Goal: Task Accomplishment & Management: Manage account settings

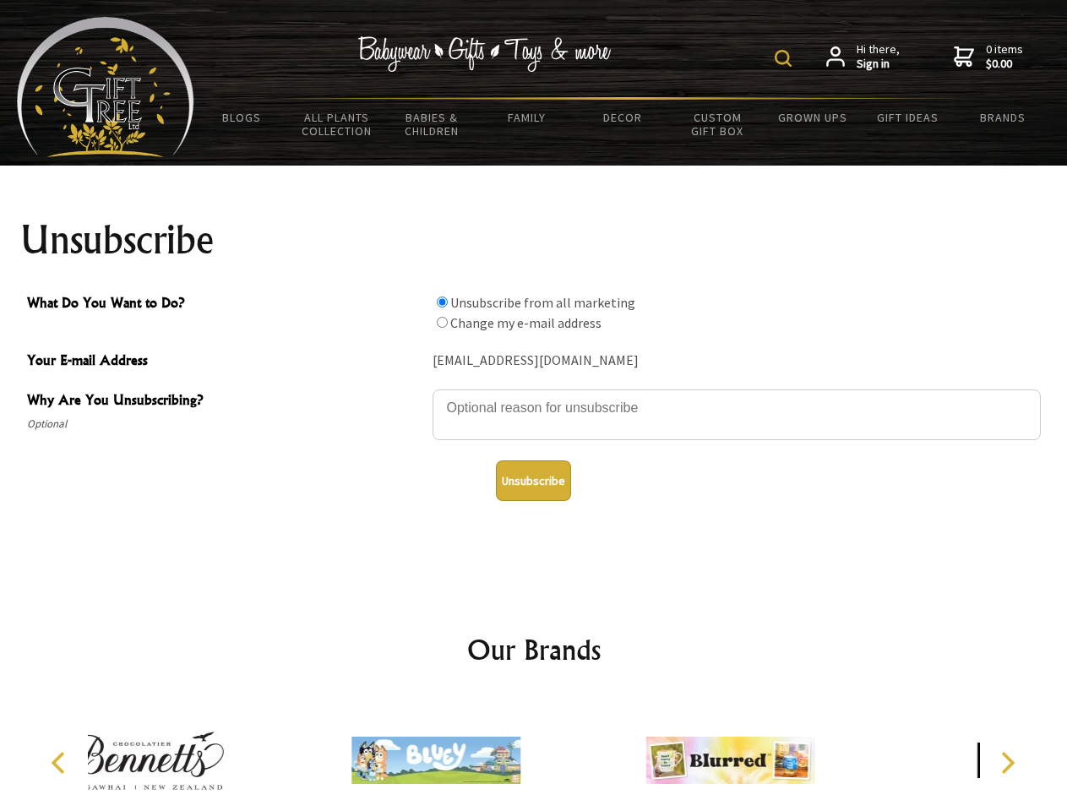
click at [786, 58] on img at bounding box center [783, 58] width 17 height 17
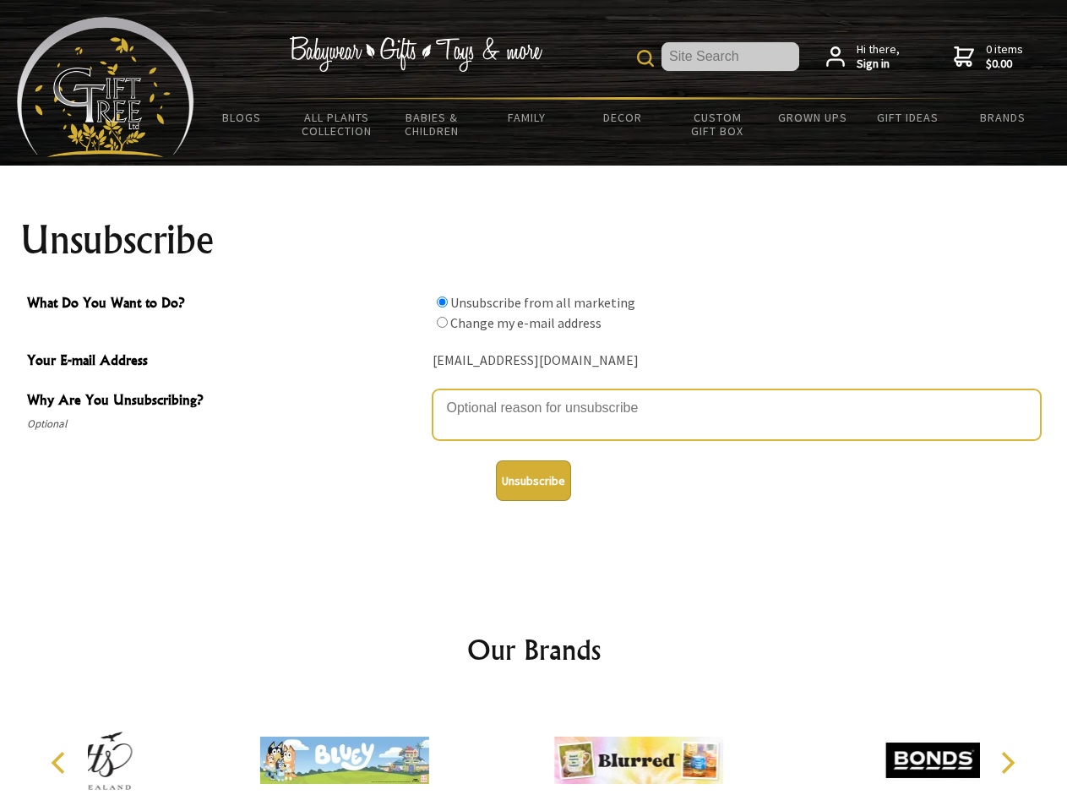
click at [534, 395] on textarea "Why Are You Unsubscribing?" at bounding box center [736, 414] width 608 height 51
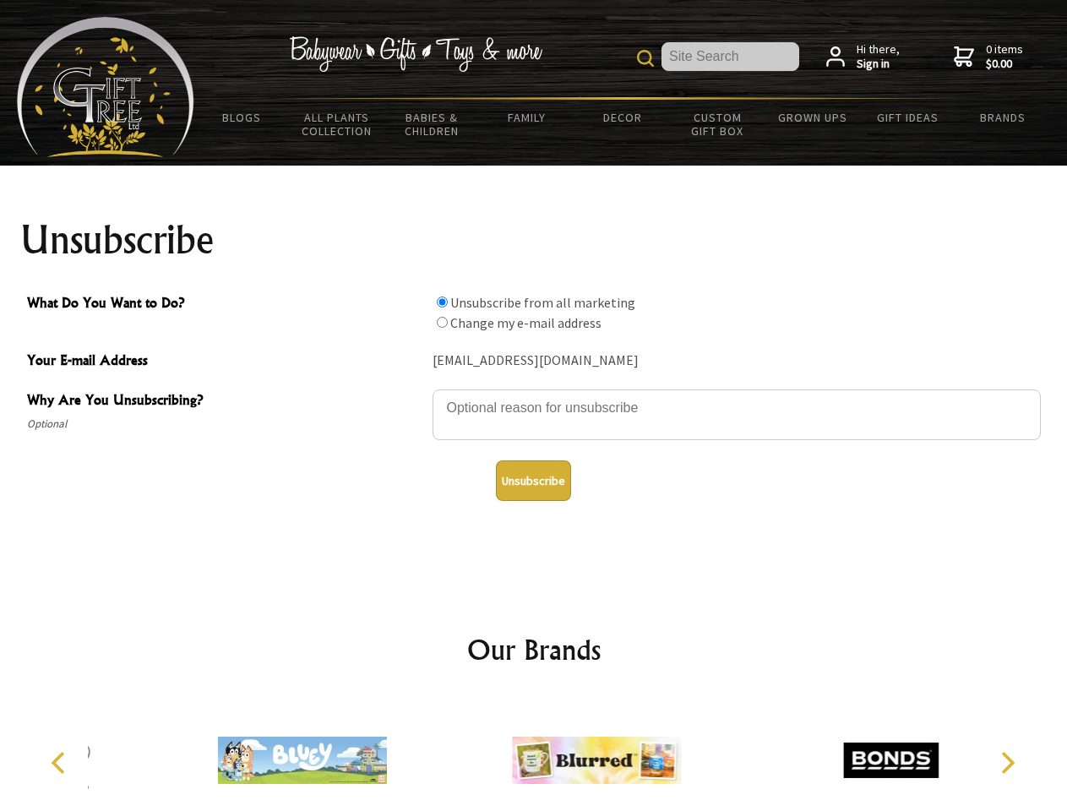
click at [442, 302] on input "What Do You Want to Do?" at bounding box center [442, 301] width 11 height 11
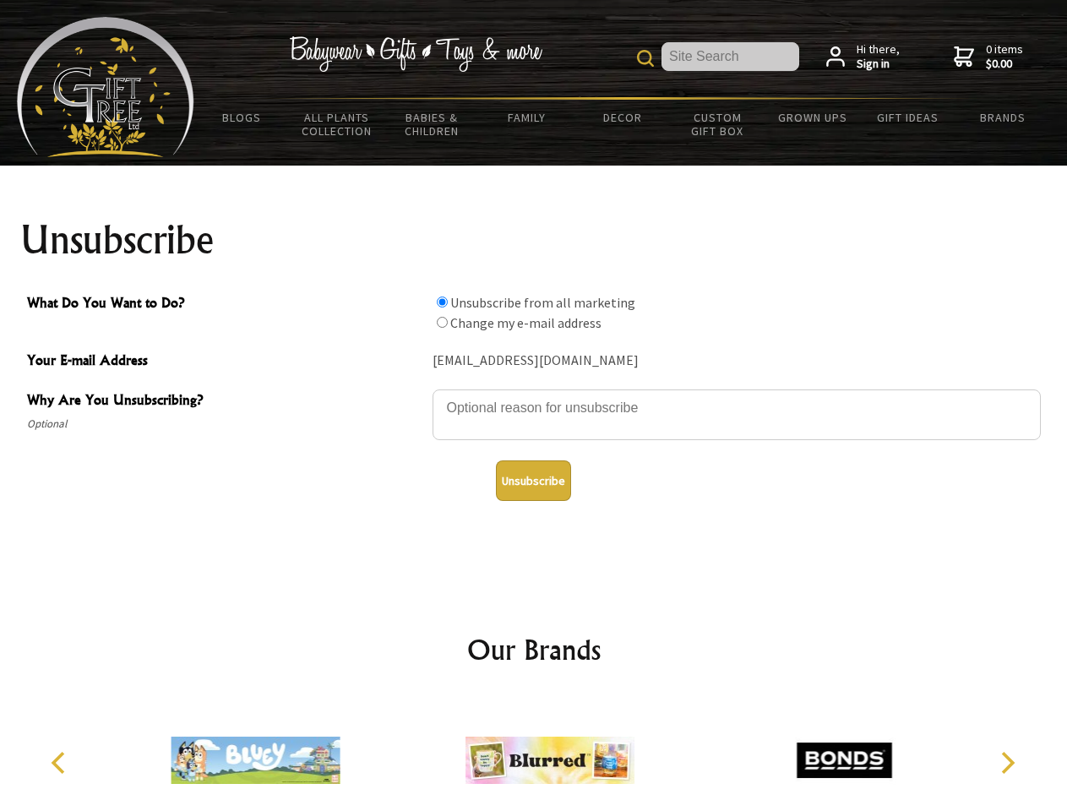
click at [442, 322] on input "What Do You Want to Do?" at bounding box center [442, 322] width 11 height 11
radio input "true"
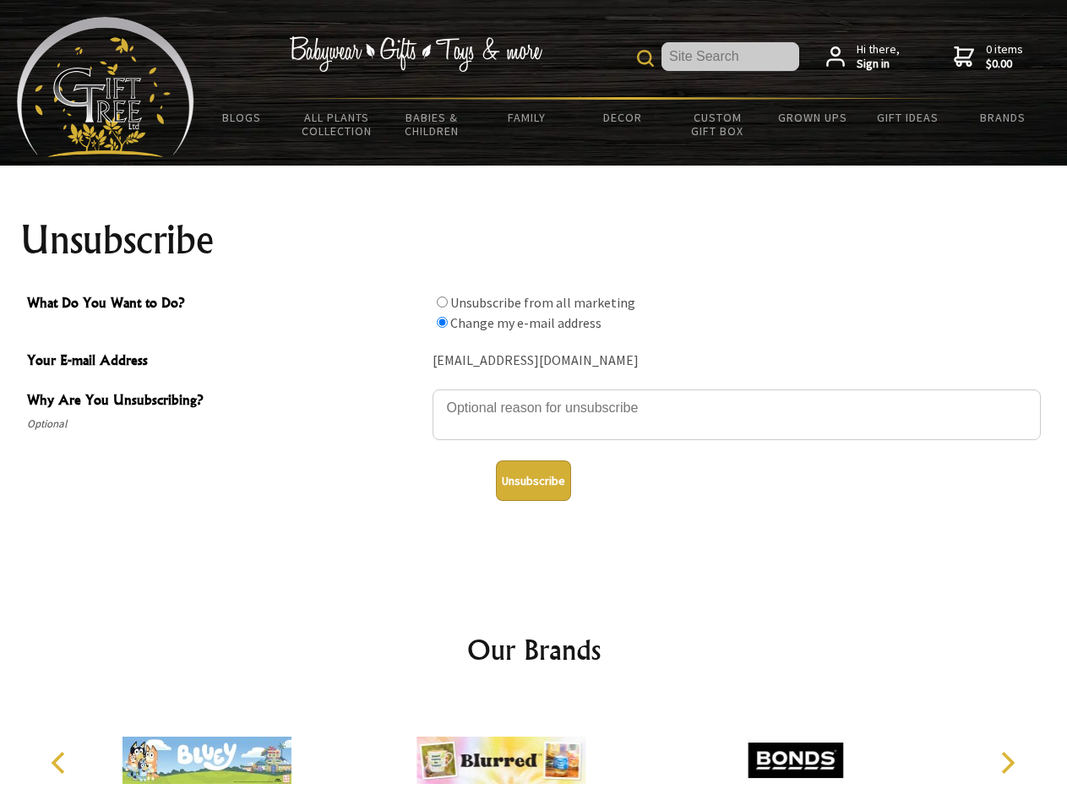
click at [533, 481] on button "Unsubscribe" at bounding box center [533, 480] width 75 height 41
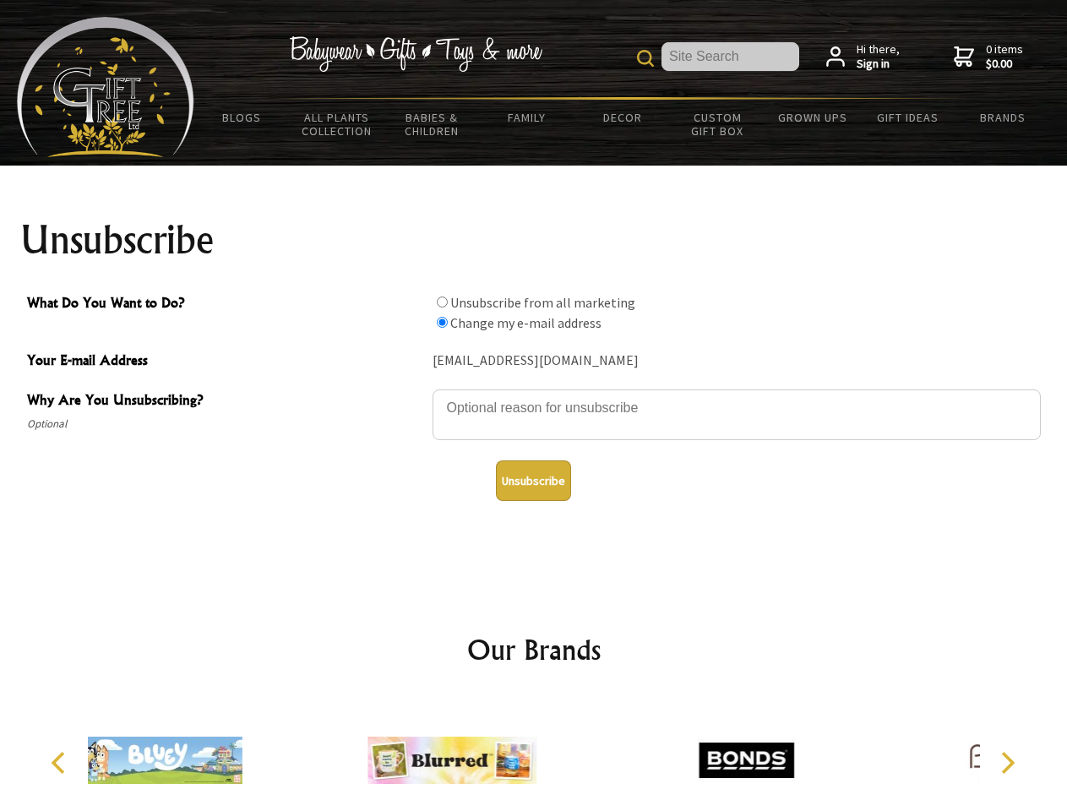
click at [534, 753] on div at bounding box center [452, 763] width 294 height 132
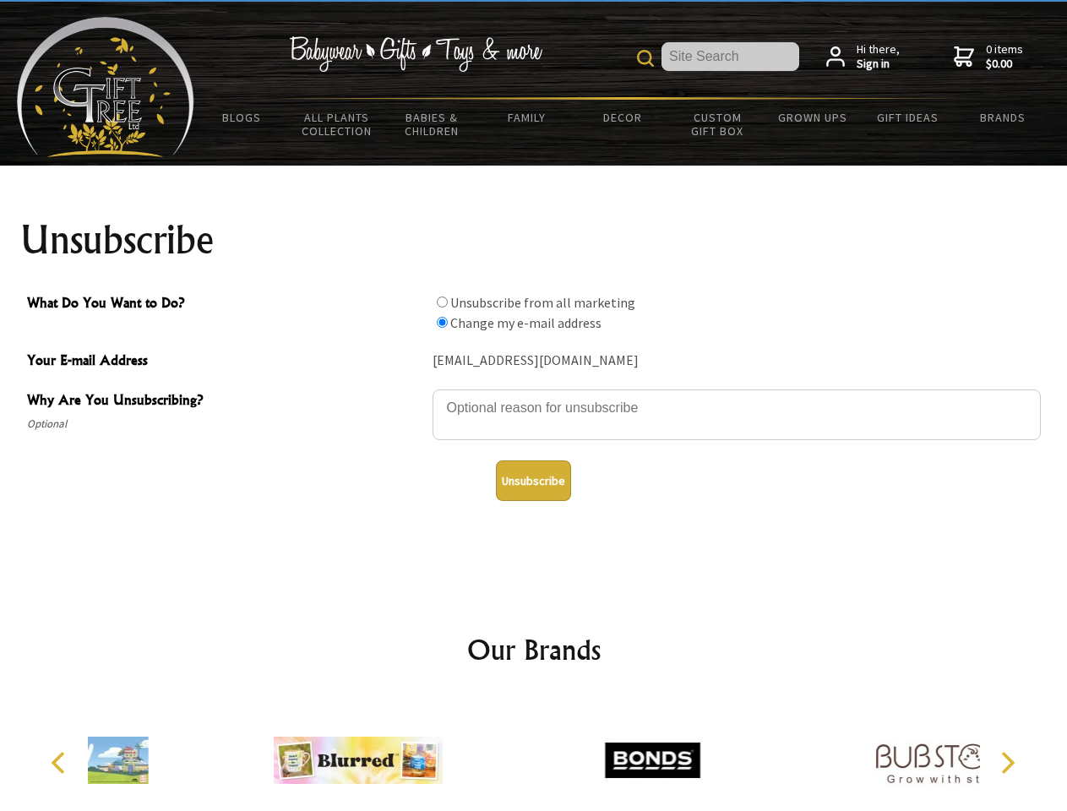
click at [61, 763] on icon "Previous" at bounding box center [60, 763] width 22 height 22
click at [1007, 763] on icon "Next" at bounding box center [1006, 763] width 22 height 22
